Goal: Task Accomplishment & Management: Manage account settings

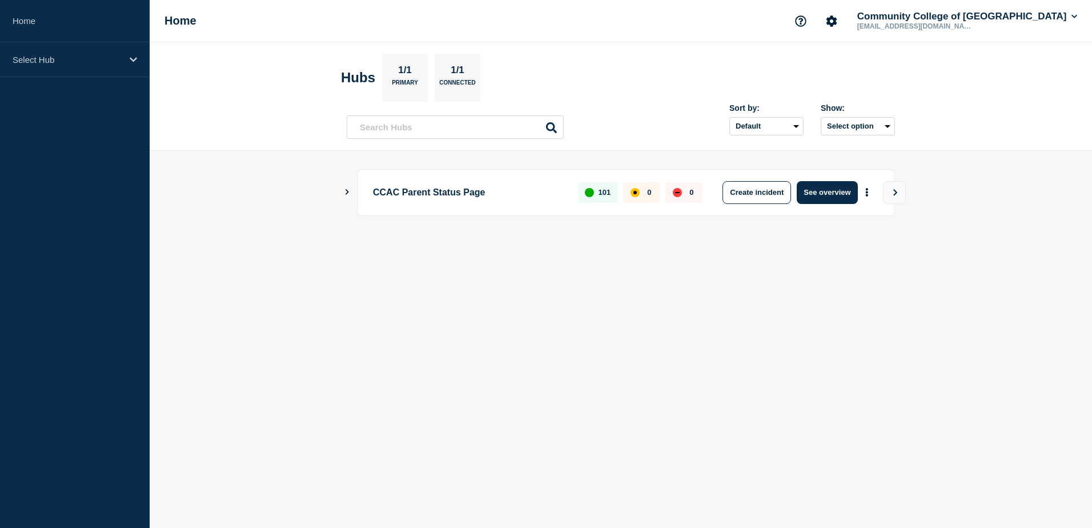
click at [344, 192] on icon "Show Connected Hubs" at bounding box center [346, 192] width 7 height 6
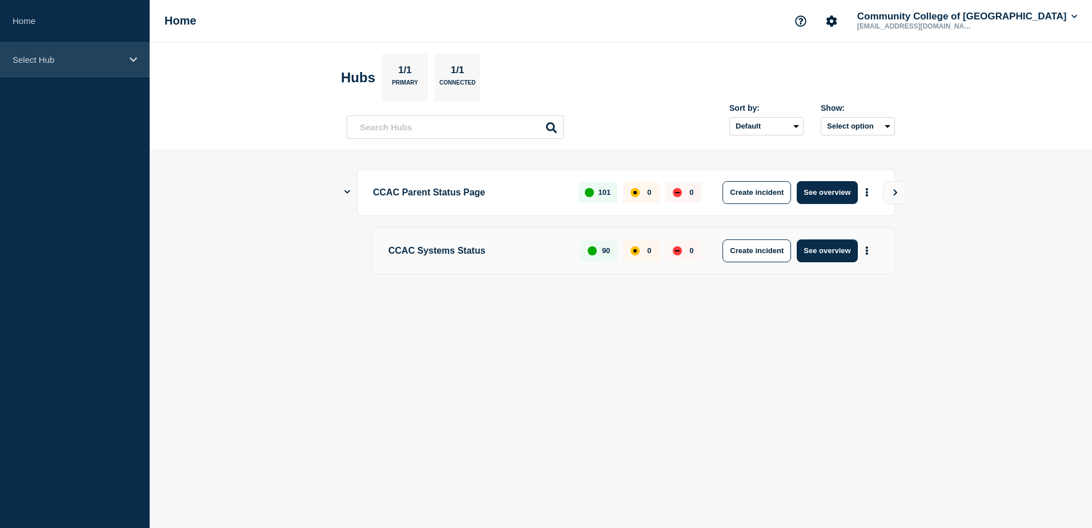
click at [127, 59] on div "Select Hub" at bounding box center [75, 59] width 150 height 35
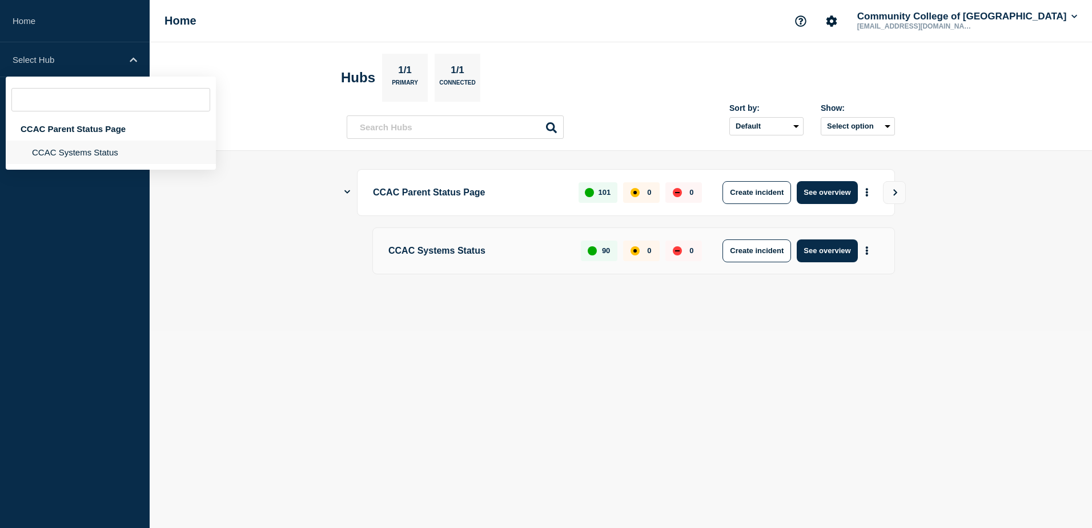
click at [99, 151] on li "CCAC Systems Status" at bounding box center [111, 151] width 210 height 23
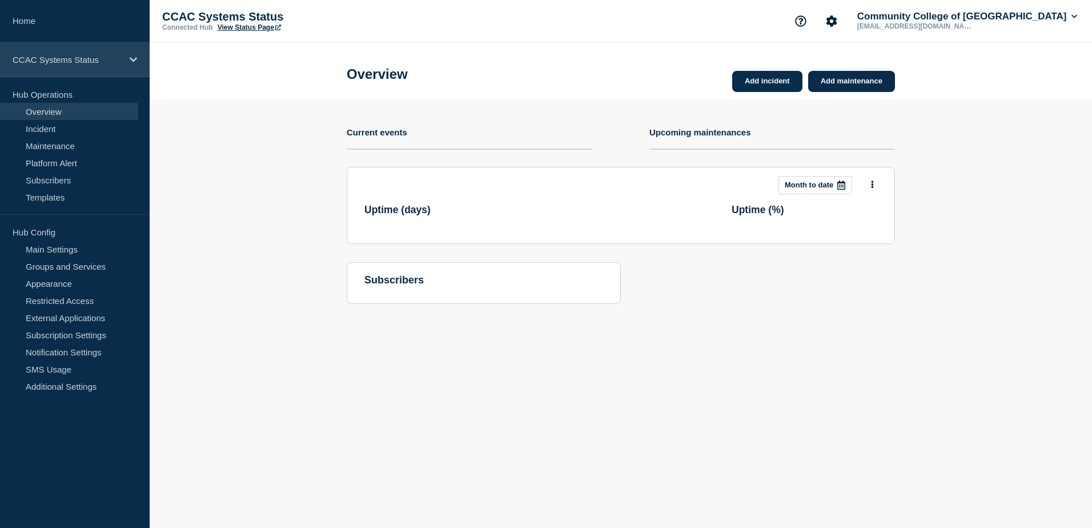
click at [127, 63] on div "CCAC Systems Status" at bounding box center [75, 59] width 150 height 35
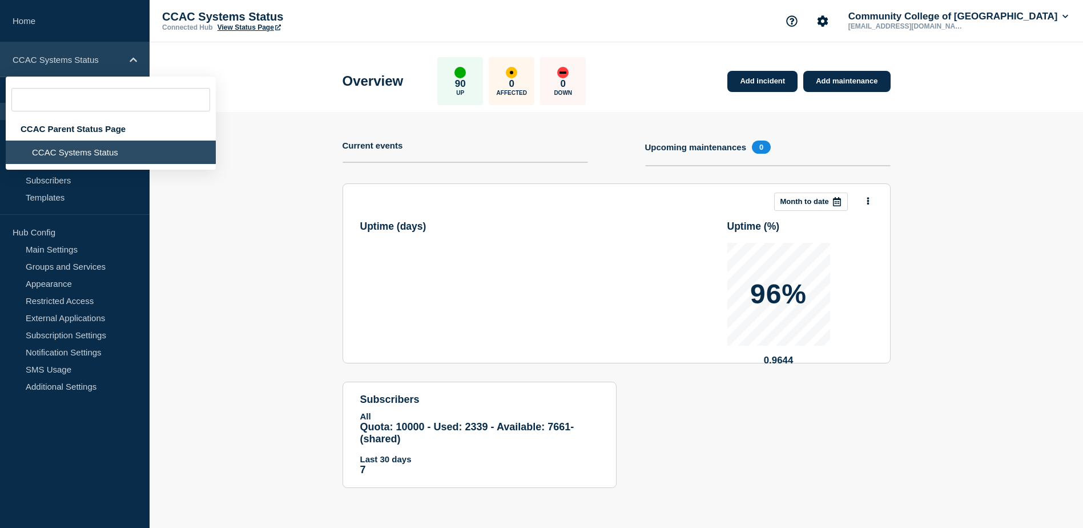
click at [131, 60] on icon at bounding box center [133, 59] width 7 height 5
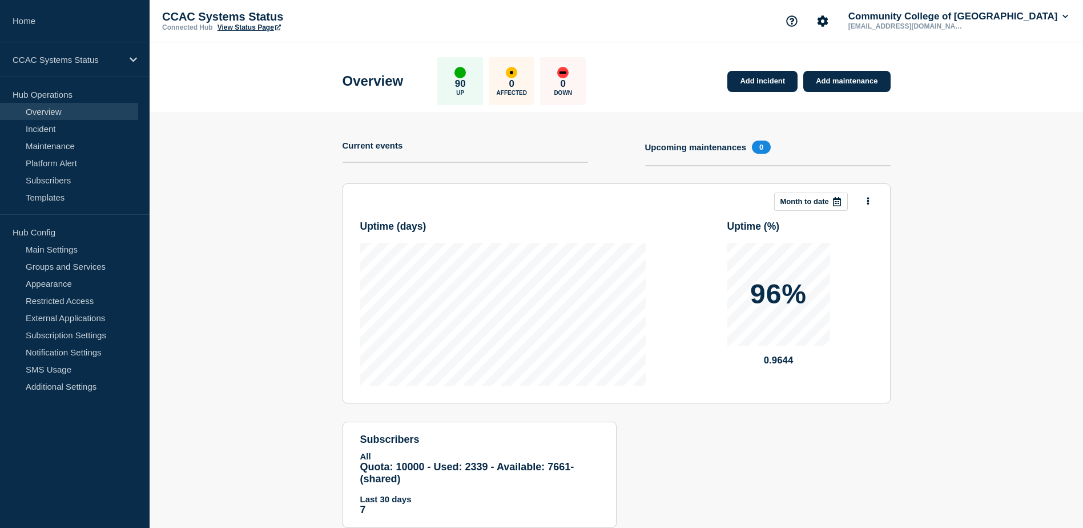
click at [219, 89] on header "Overview 90 Up 0 Affected 0 Down Add incident Add maintenance" at bounding box center [617, 77] width 934 height 70
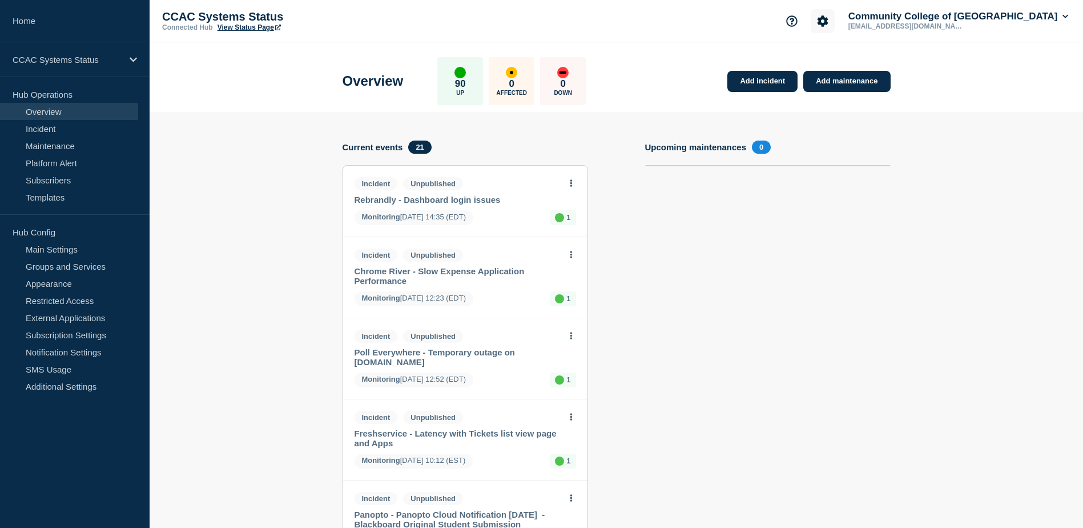
click at [828, 23] on icon "Account settings" at bounding box center [822, 20] width 11 height 11
click at [837, 69] on link "Team Members" at bounding box center [844, 68] width 59 height 10
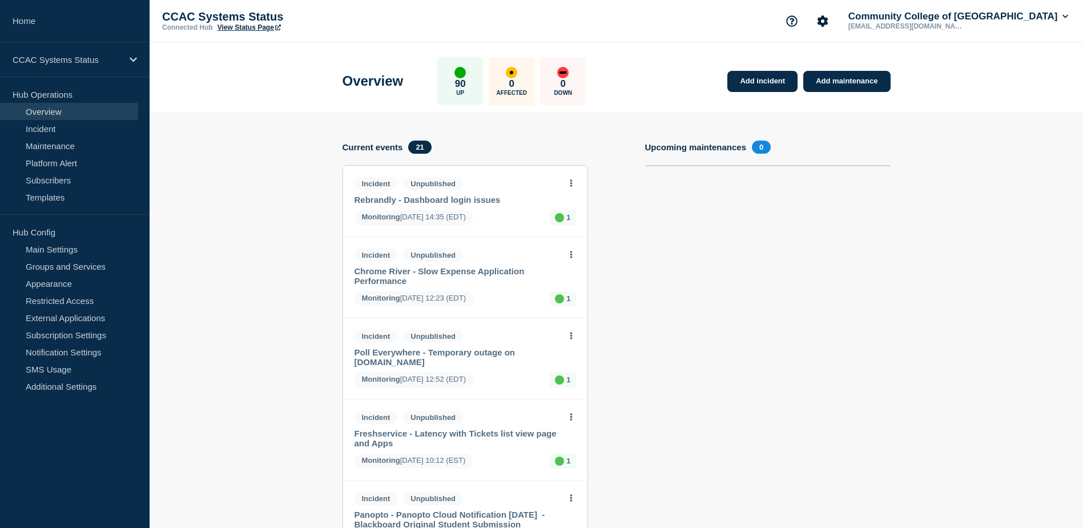
click at [234, 28] on link "View Status Page" at bounding box center [249, 27] width 63 height 8
click at [94, 354] on link "Notification Settings" at bounding box center [69, 351] width 138 height 17
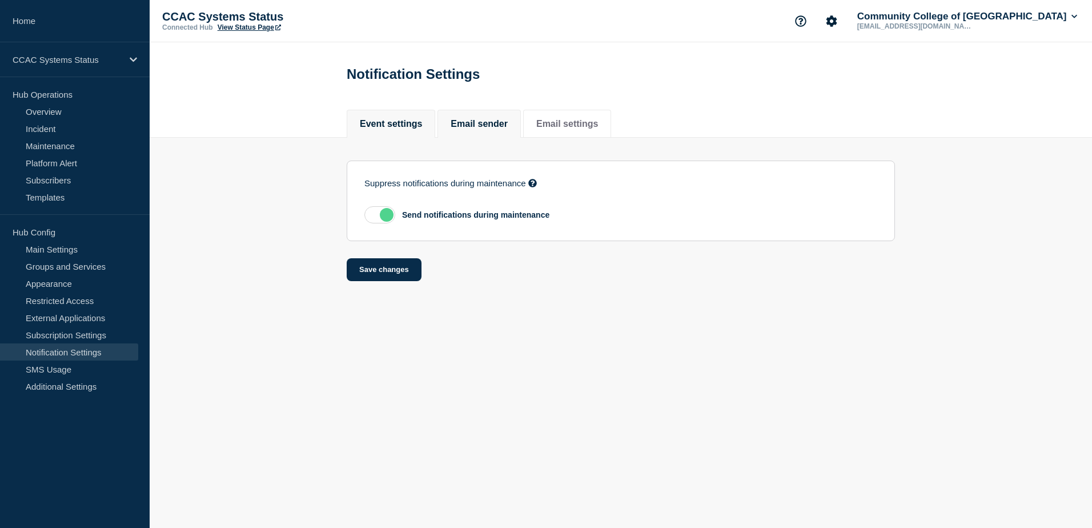
click at [485, 129] on button "Email sender" at bounding box center [479, 124] width 57 height 10
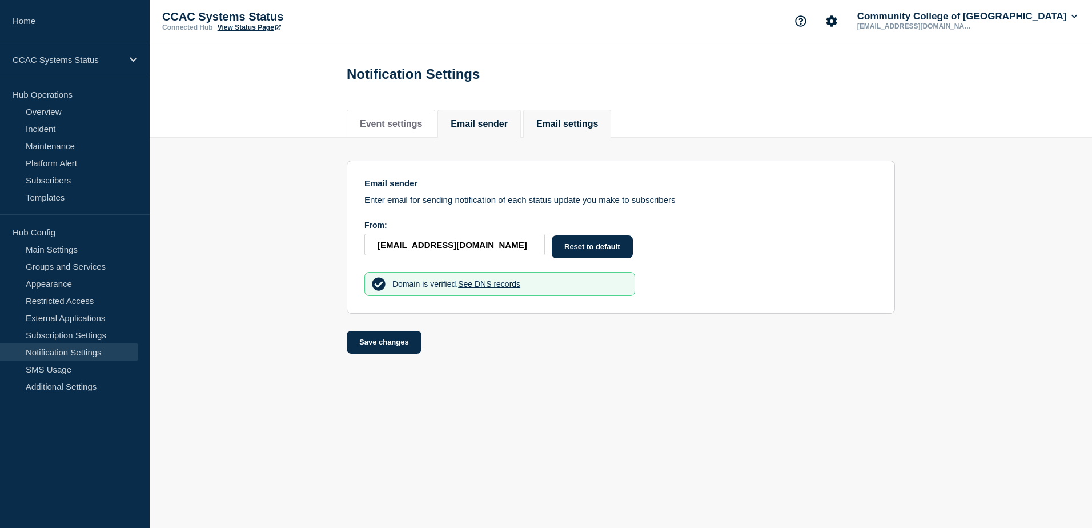
click at [583, 127] on button "Email settings" at bounding box center [567, 124] width 62 height 10
